Goal: Task Accomplishment & Management: Manage account settings

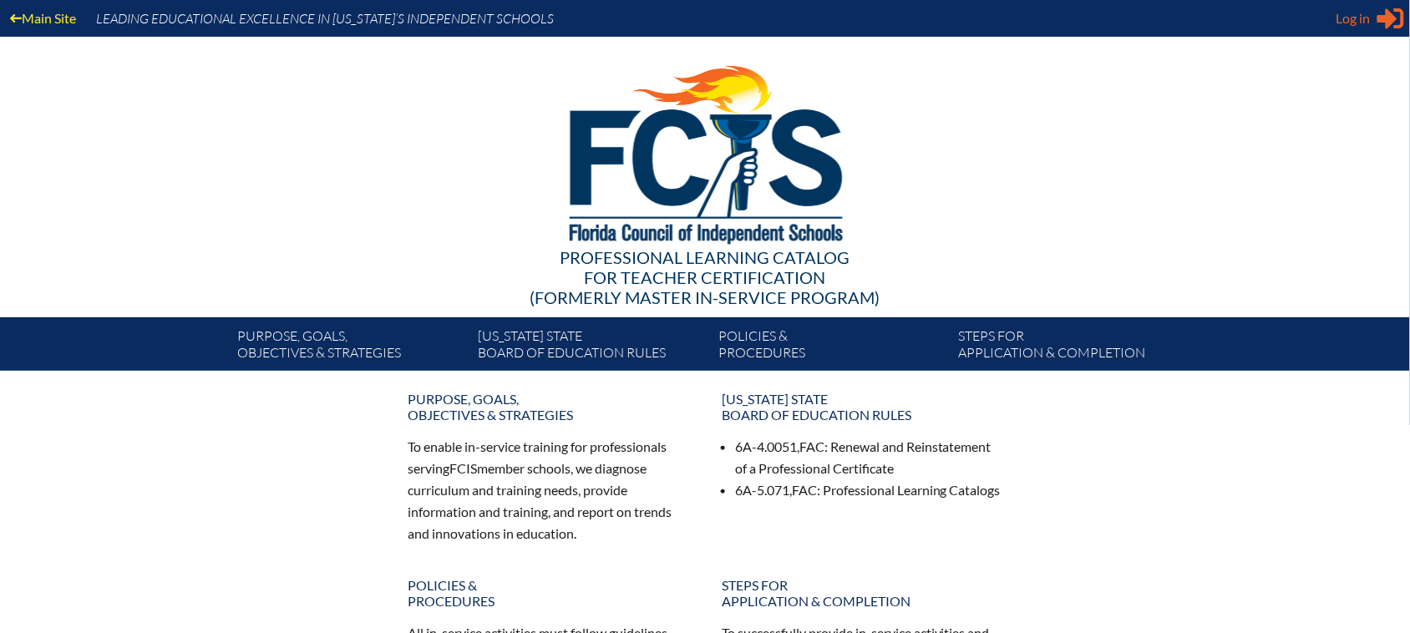
type input "[EMAIL_ADDRESS][DOMAIN_NAME]"
click at [1356, 29] on div "Log in Close Sign in or register" at bounding box center [1370, 18] width 68 height 27
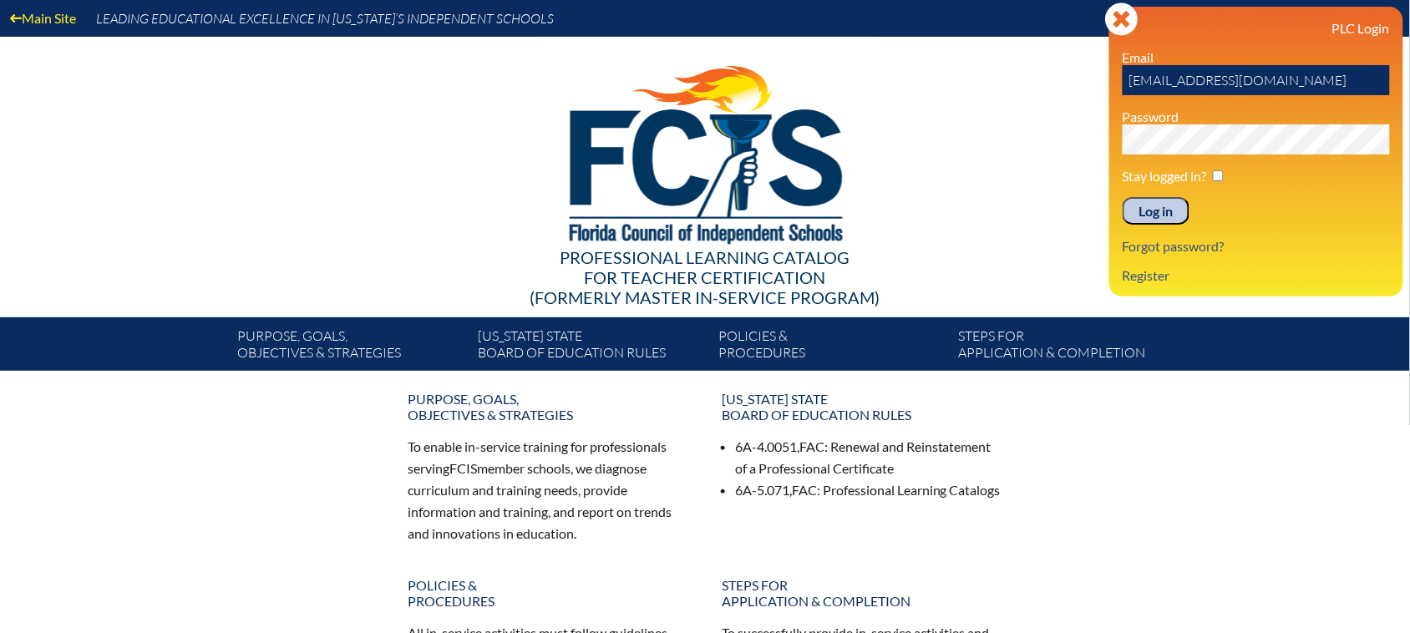
drag, startPoint x: 1151, startPoint y: 213, endPoint x: 1158, endPoint y: 198, distance: 16.8
click at [1151, 207] on input "Log in" at bounding box center [1155, 211] width 67 height 28
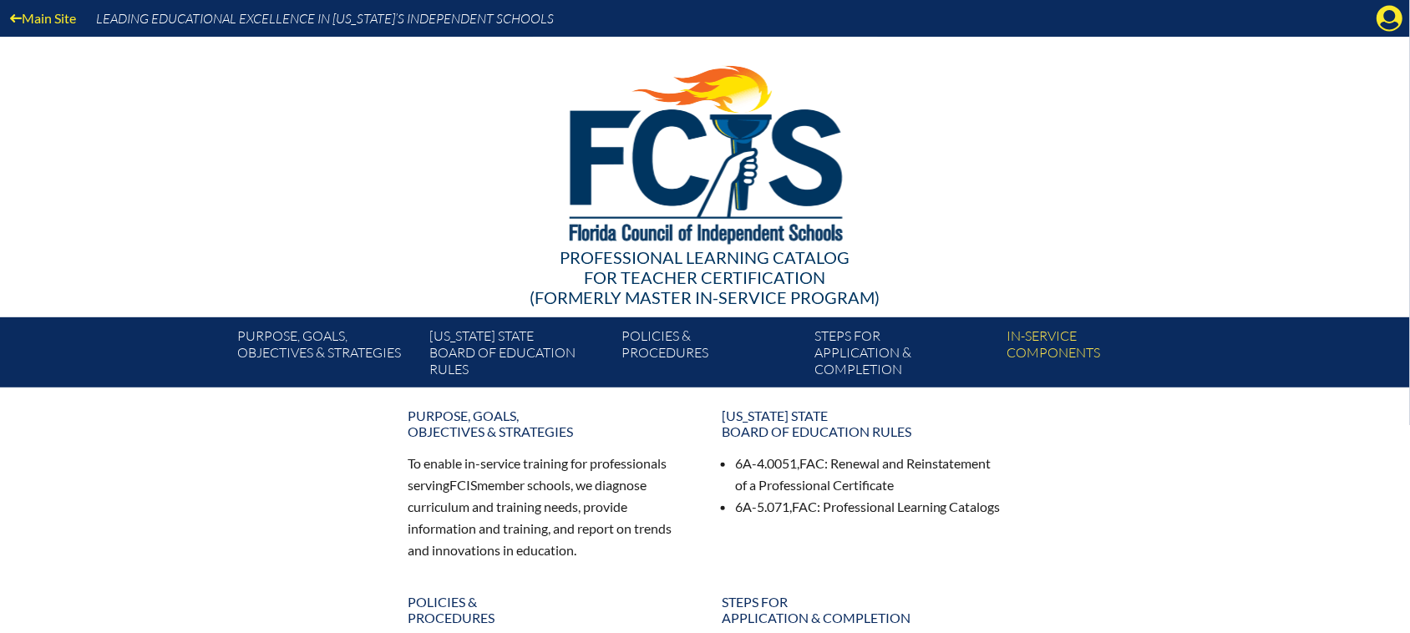
click at [1389, 22] on icon at bounding box center [1390, 19] width 26 height 26
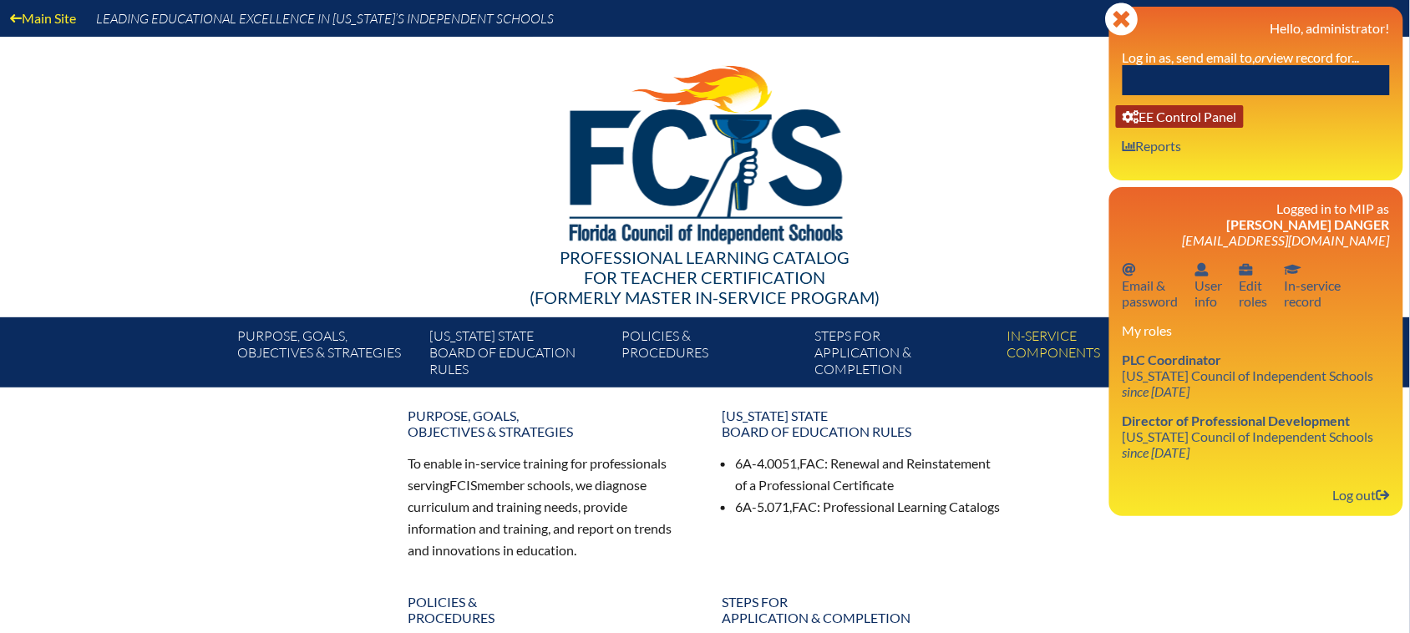
click at [1186, 122] on link "User info EE Control Panel" at bounding box center [1180, 116] width 128 height 23
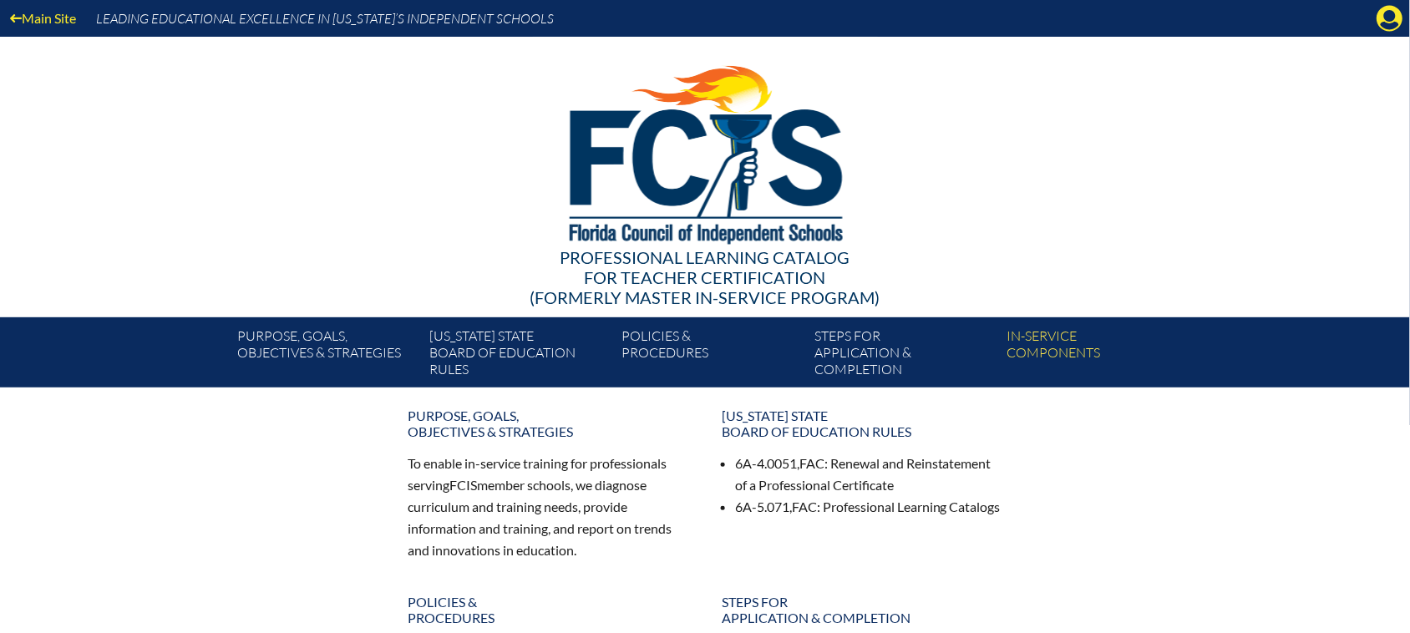
click at [1388, 15] on icon "Manage Account" at bounding box center [1389, 18] width 27 height 27
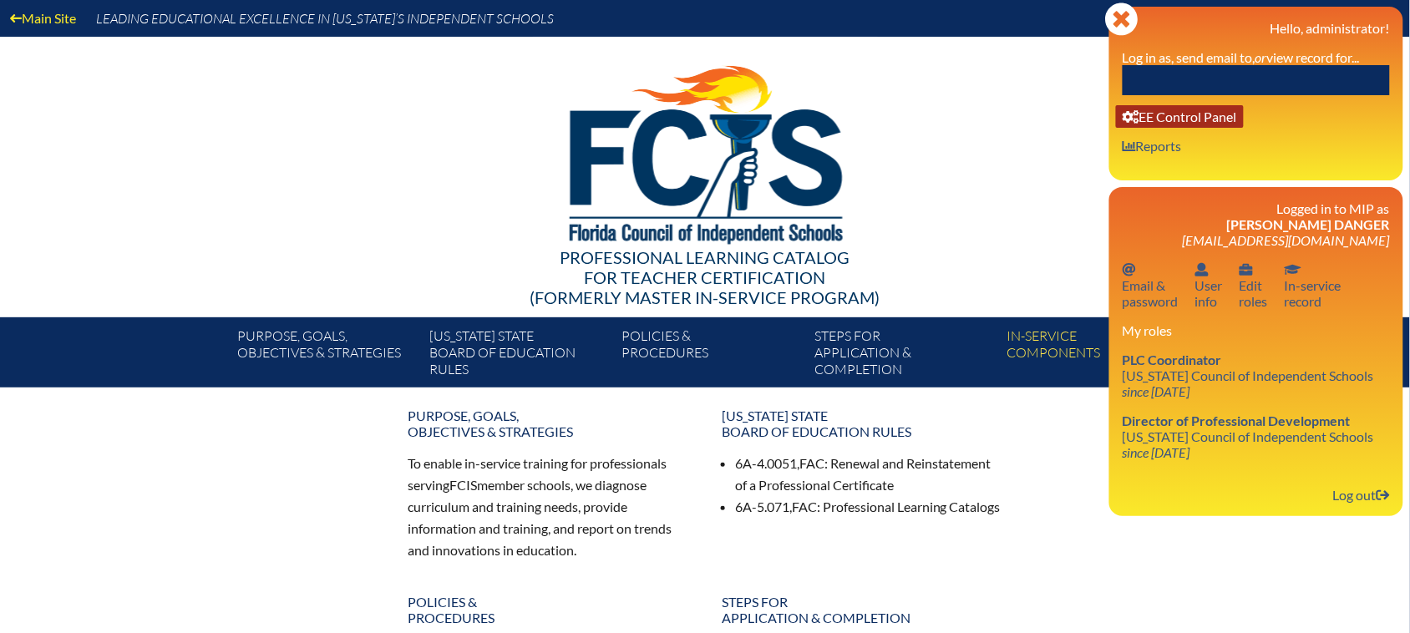
click at [1184, 118] on link "User info EE Control Panel" at bounding box center [1180, 116] width 128 height 23
